Goal: Task Accomplishment & Management: Manage account settings

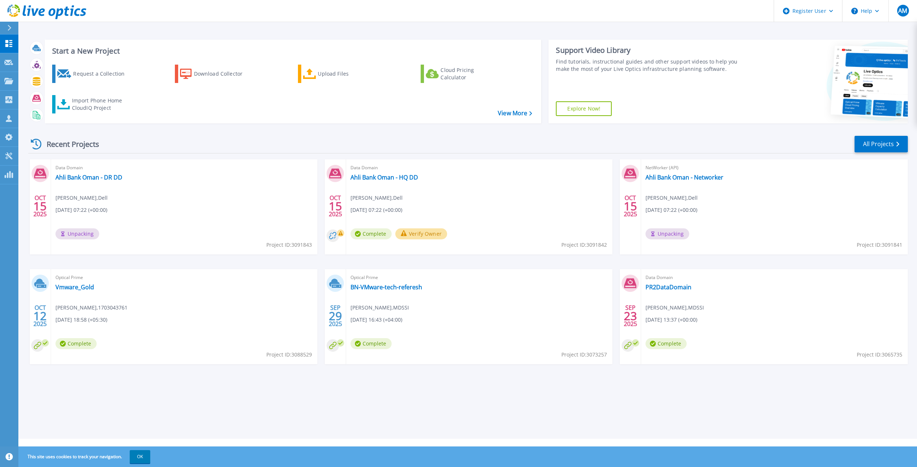
click at [422, 236] on button "Verify Owner" at bounding box center [421, 233] width 52 height 11
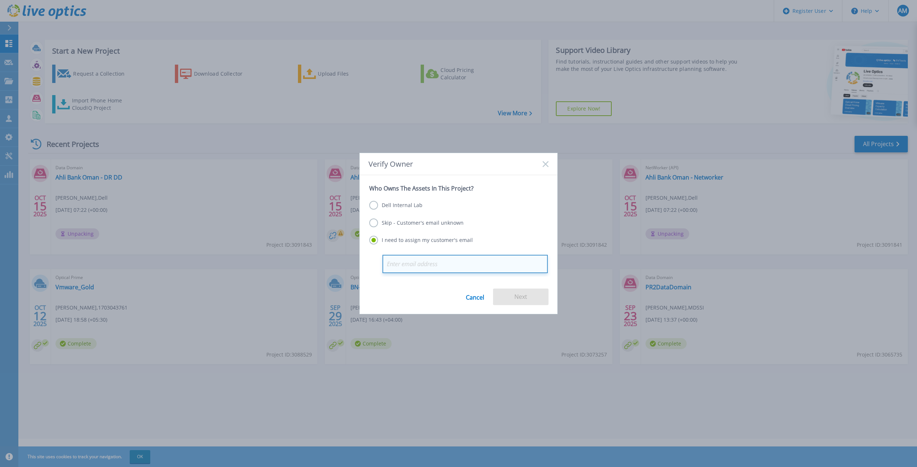
paste input "[EMAIL_ADDRESS][DOMAIN_NAME]"
type input "[EMAIL_ADDRESS][DOMAIN_NAME]"
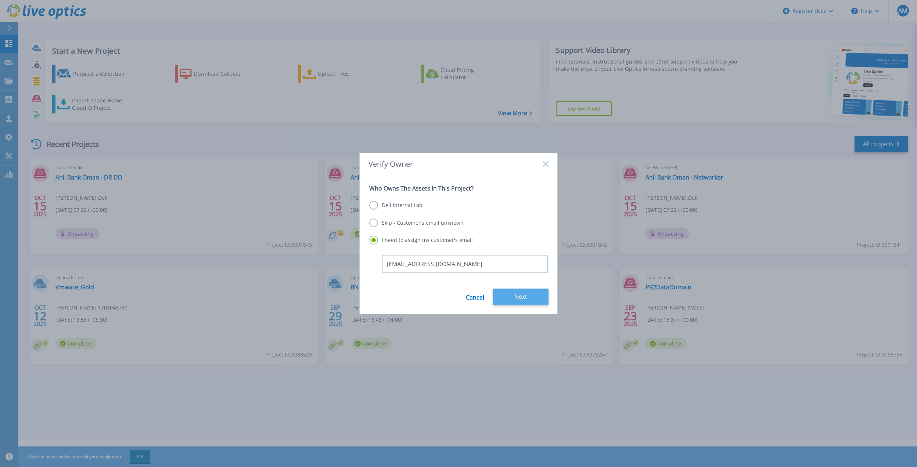
click at [531, 300] on button "Next" at bounding box center [520, 297] width 55 height 17
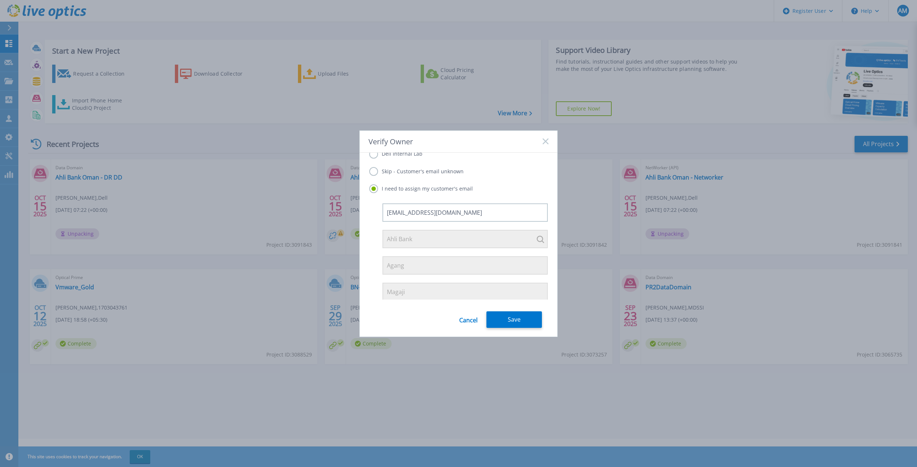
scroll to position [56, 0]
click at [518, 315] on button "Save" at bounding box center [513, 319] width 55 height 17
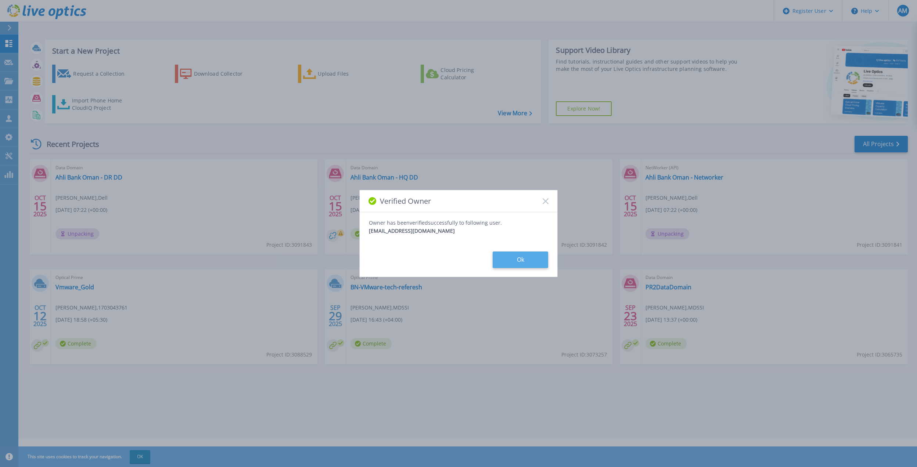
click at [518, 252] on button "Ok" at bounding box center [519, 260] width 55 height 17
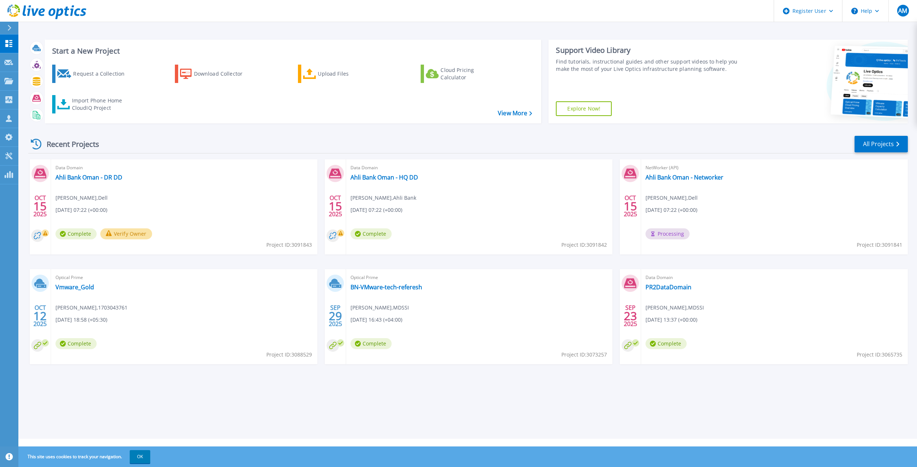
click at [127, 236] on button "Verify Owner" at bounding box center [126, 233] width 52 height 11
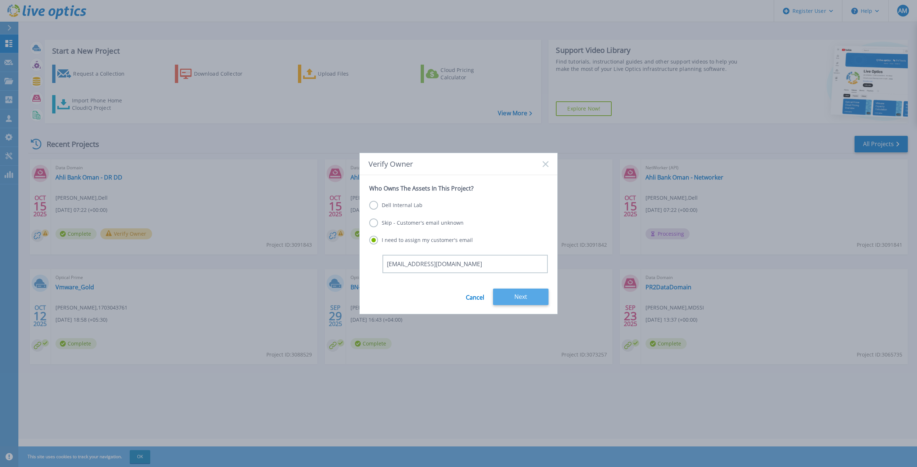
type input "Agang.Magaji@ahlibank.om"
click at [516, 296] on button "Next" at bounding box center [520, 297] width 55 height 17
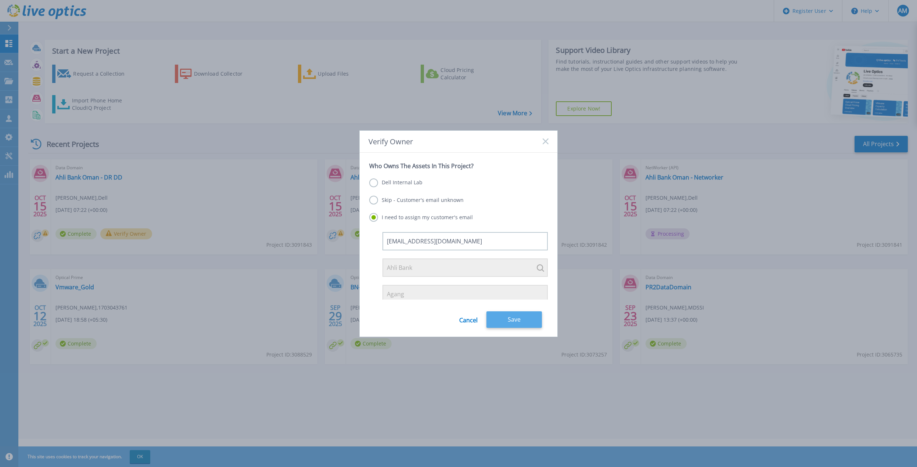
click at [520, 315] on button "Save" at bounding box center [513, 319] width 55 height 17
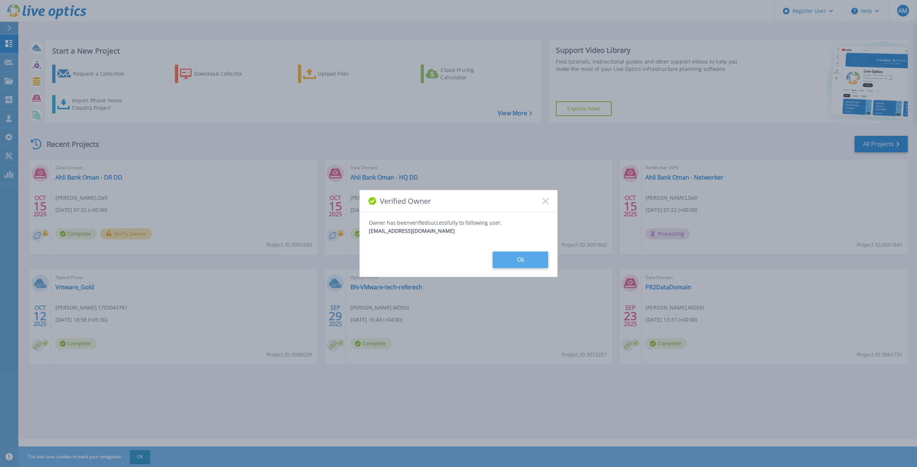
click at [534, 264] on button "Ok" at bounding box center [519, 260] width 55 height 17
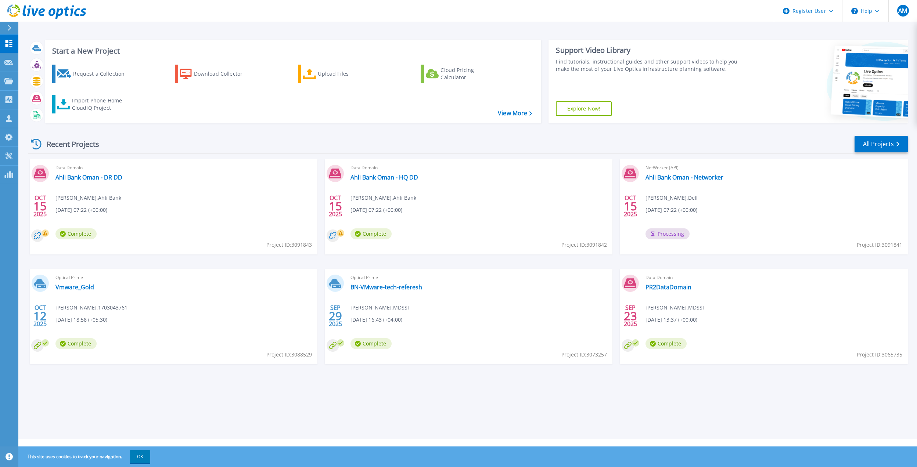
click at [335, 234] on icon at bounding box center [332, 235] width 7 height 7
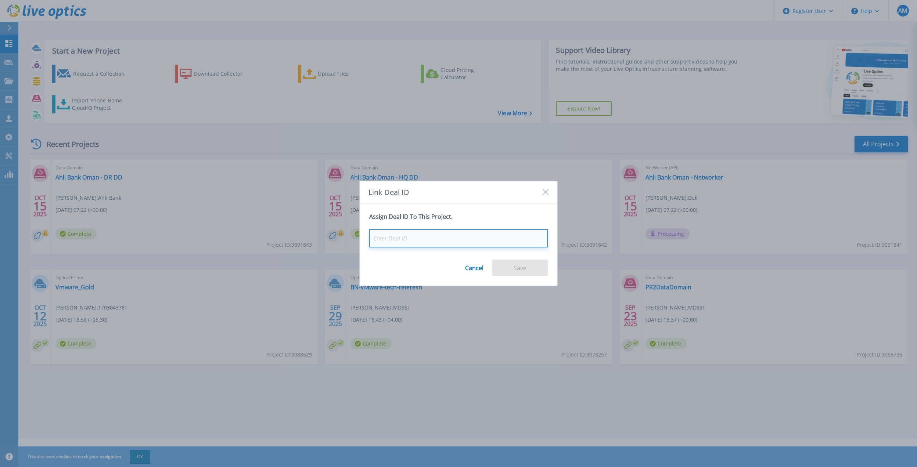
click at [460, 238] on input at bounding box center [458, 238] width 178 height 18
type input "ahli bank"
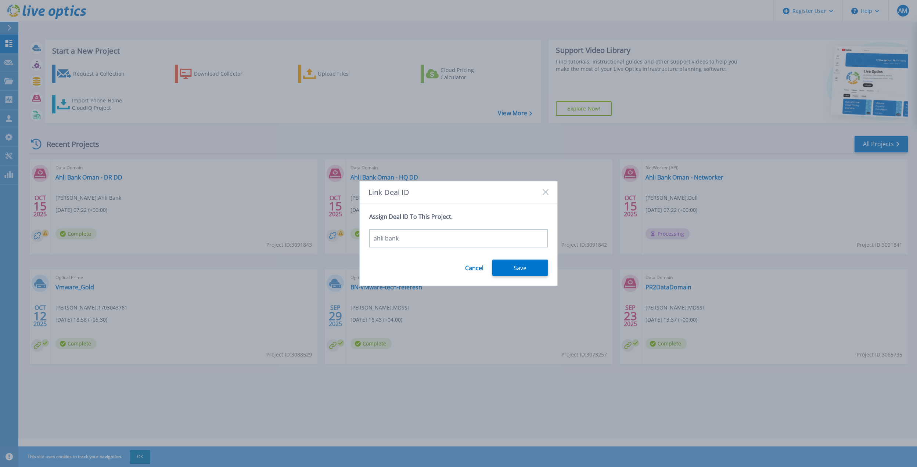
click at [544, 192] on icon at bounding box center [545, 192] width 6 height 6
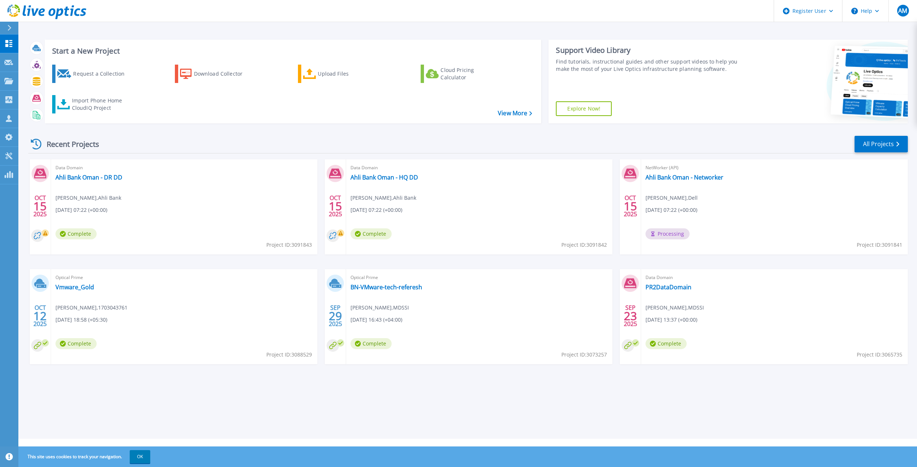
click at [332, 234] on icon at bounding box center [332, 235] width 7 height 7
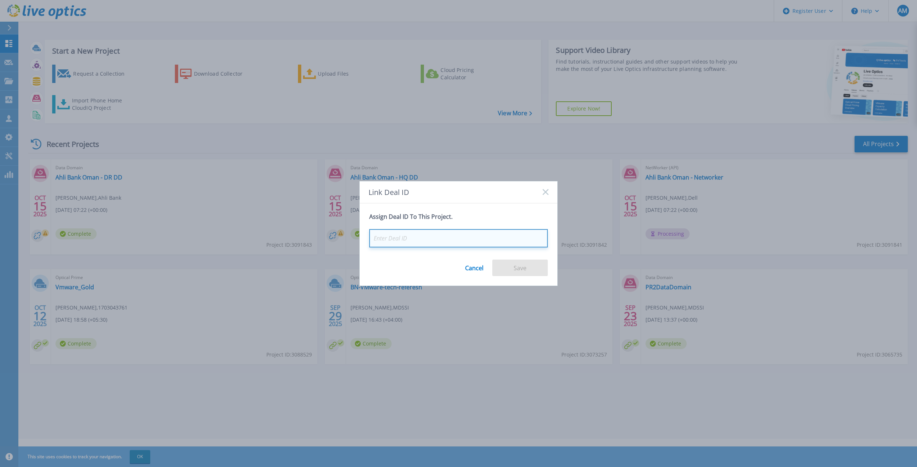
click at [409, 236] on input at bounding box center [458, 238] width 178 height 18
click at [546, 191] on rect at bounding box center [545, 192] width 6 height 6
